Goal: Information Seeking & Learning: Learn about a topic

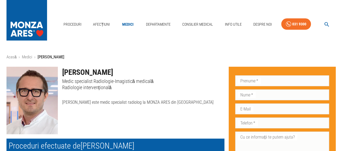
click at [209, 44] on div "Proceduri Afecțiuni Medici Departamente Consilier Medical Info Utile Despre Noi…" at bounding box center [171, 23] width 342 height 46
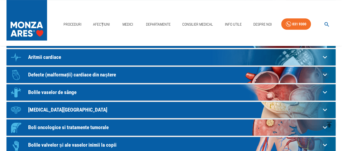
scroll to position [95, 0]
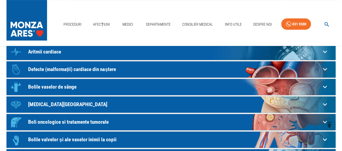
click at [66, 89] on p "Bolile vaselor de sânge" at bounding box center [174, 87] width 292 height 6
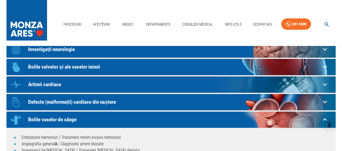
scroll to position [61, 0]
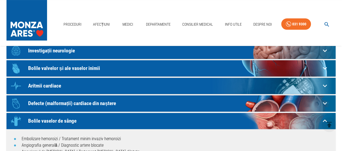
click at [65, 120] on p "Bolile vaselor de sânge" at bounding box center [174, 121] width 292 height 6
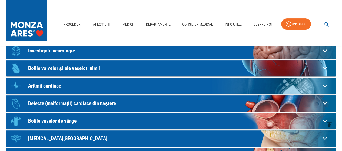
click at [65, 120] on p "Bolile vaselor de sânge" at bounding box center [174, 121] width 292 height 6
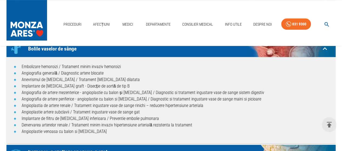
scroll to position [139, 0]
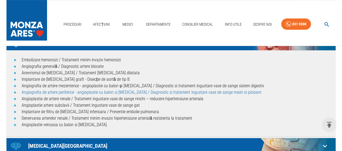
click at [141, 93] on link "Angiografia de artere periferice - angioplastie cu balon si stent / Diagnostic …" at bounding box center [142, 92] width 240 height 5
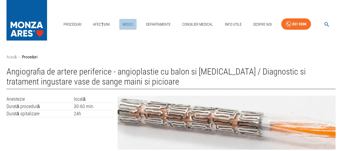
click at [127, 22] on link "Medici" at bounding box center [127, 24] width 17 height 11
